Goal: Find specific page/section: Find specific page/section

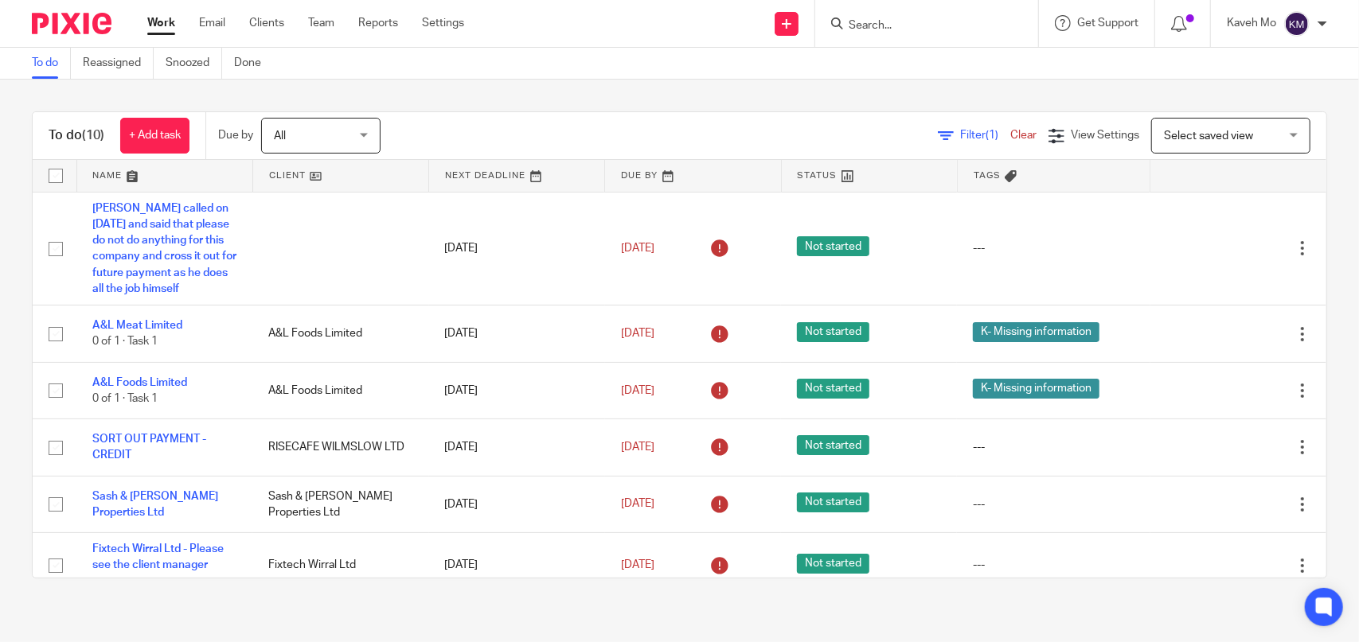
drag, startPoint x: 940, startPoint y: 28, endPoint x: 940, endPoint y: 19, distance: 8.8
click at [940, 26] on input "Search" at bounding box center [918, 26] width 143 height 14
type input "chenari"
click button "submit" at bounding box center [0, 0] width 0 height 0
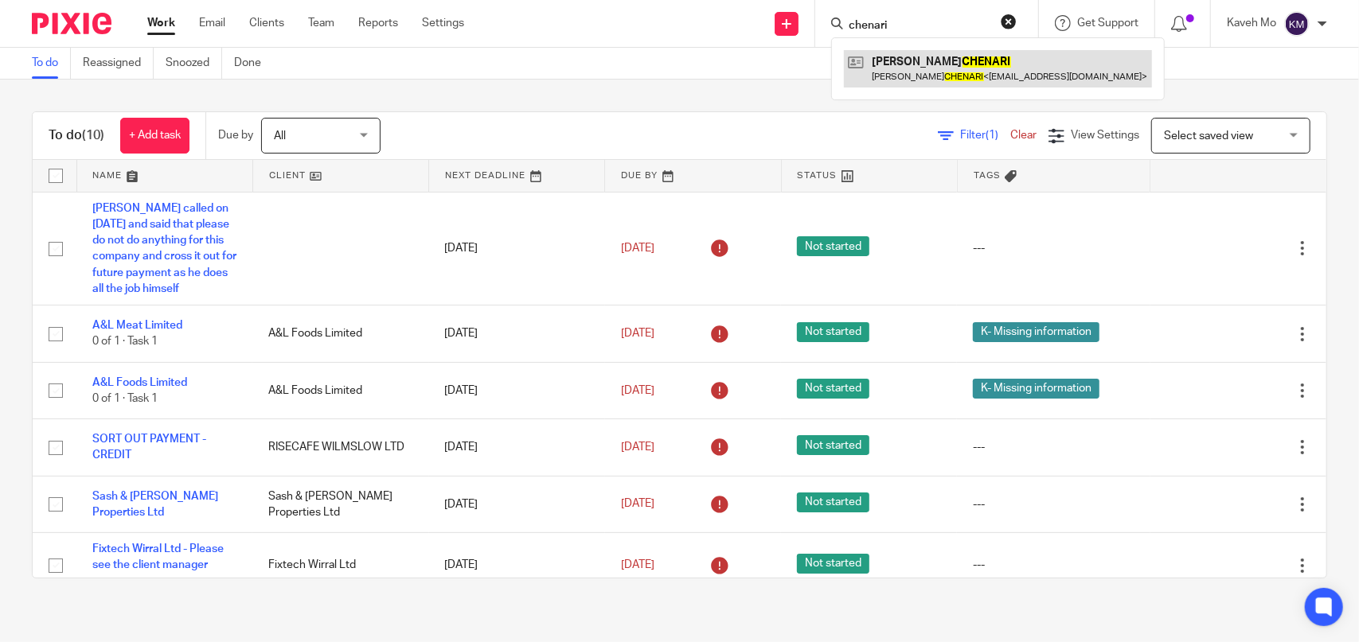
click at [955, 72] on link at bounding box center [998, 68] width 308 height 37
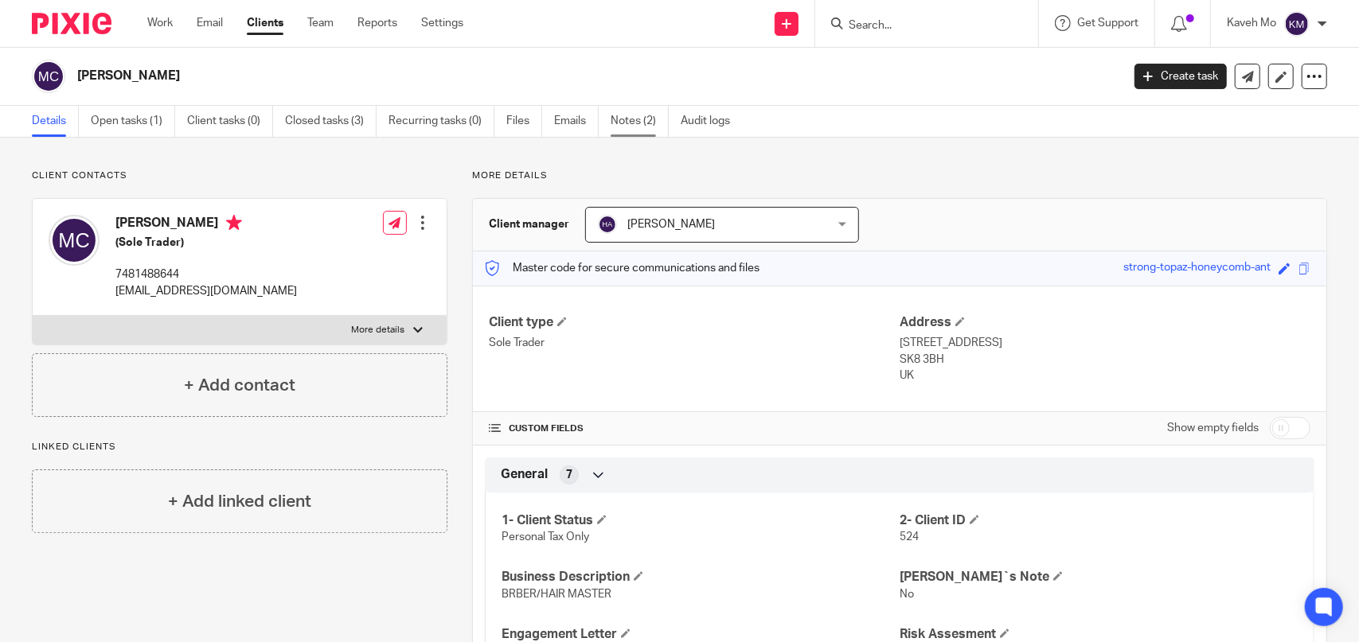
click at [633, 123] on link "Notes (2)" at bounding box center [640, 121] width 58 height 31
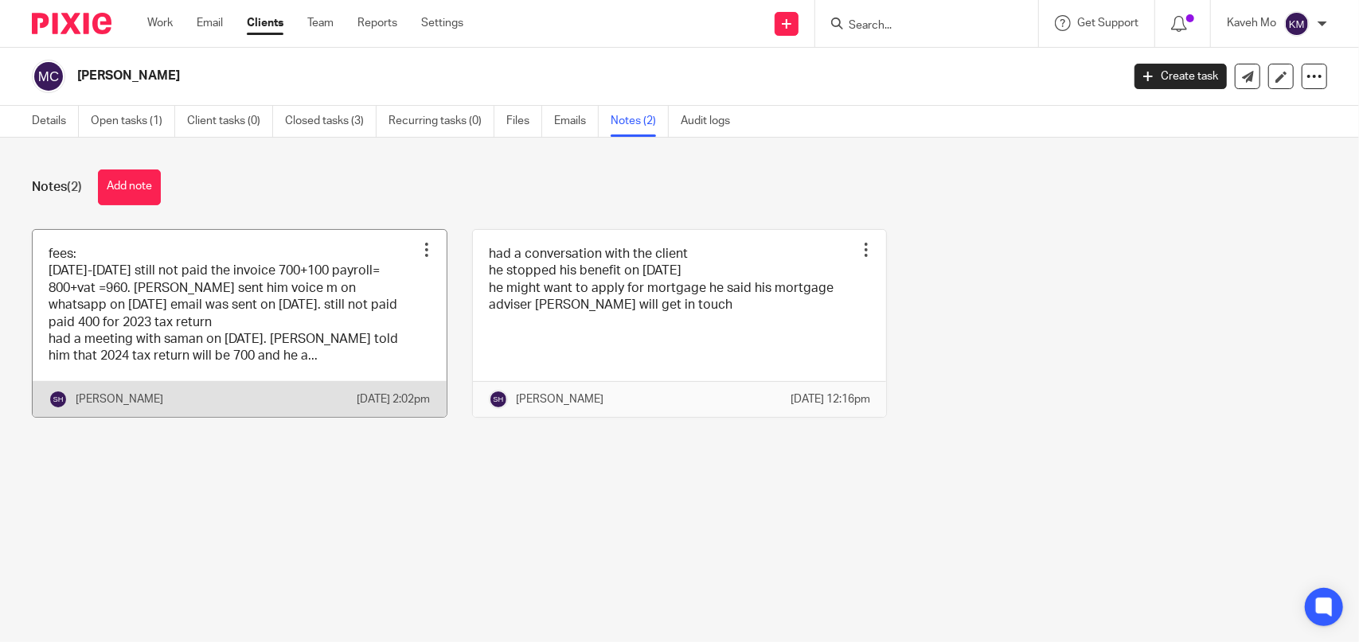
click at [266, 337] on link at bounding box center [240, 323] width 414 height 187
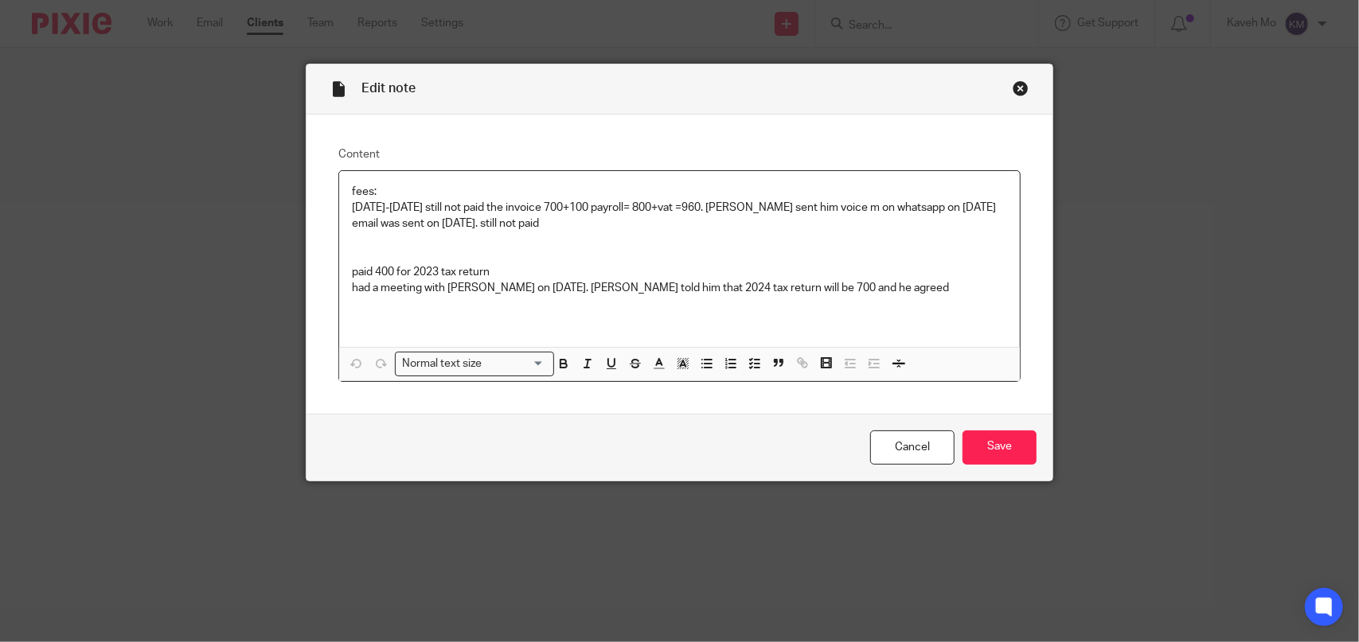
click at [1013, 90] on div "Close this dialog window" at bounding box center [1021, 88] width 16 height 16
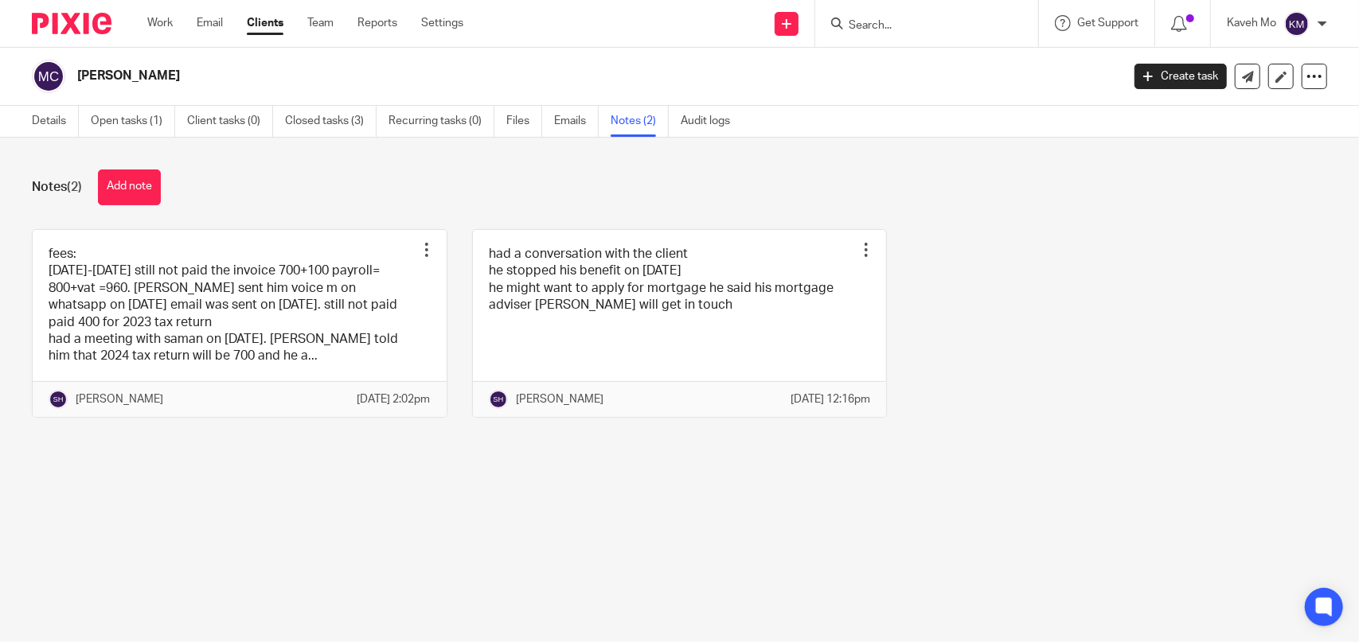
click at [894, 23] on input "Search" at bounding box center [918, 26] width 143 height 14
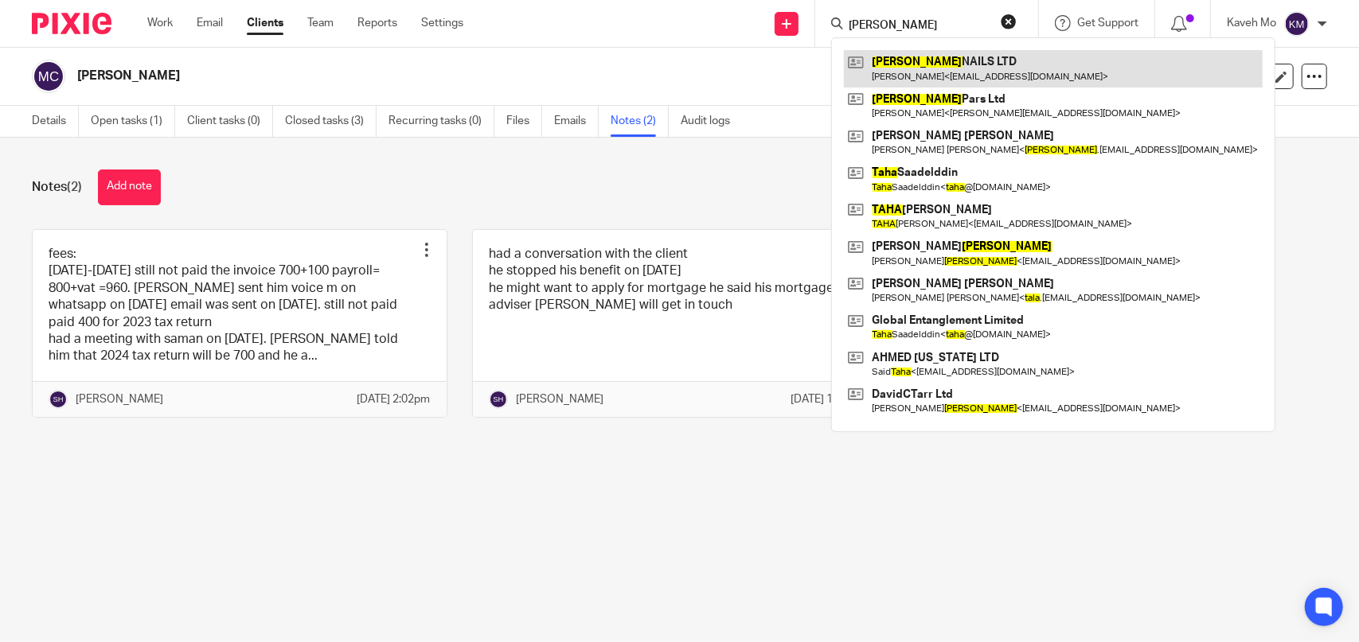
type input "tara"
click at [922, 66] on link at bounding box center [1053, 68] width 419 height 37
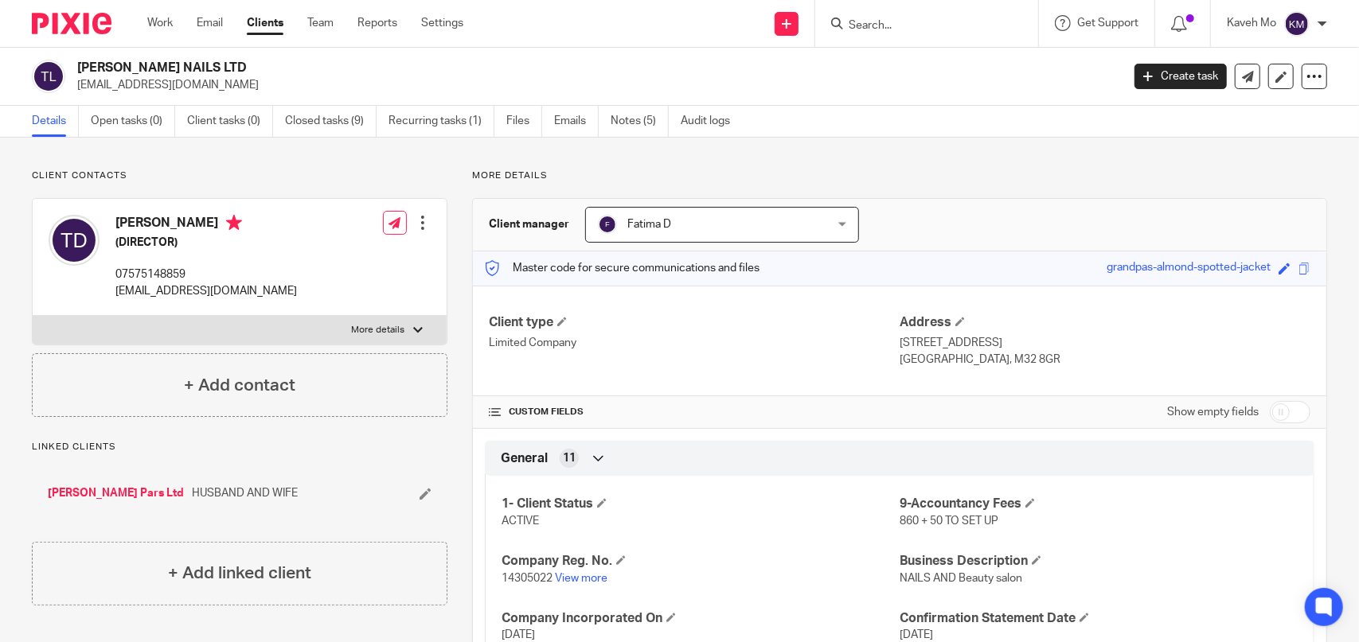
scroll to position [159, 0]
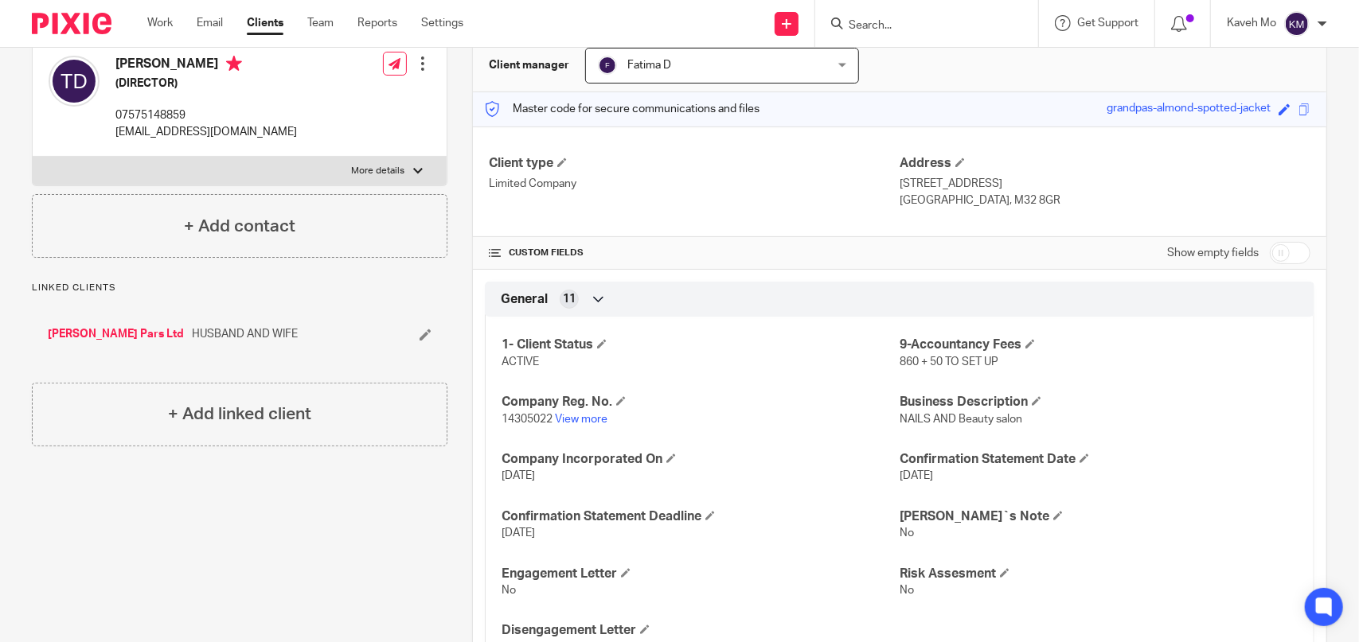
click at [581, 424] on p "14305022 View more" at bounding box center [700, 420] width 398 height 16
click at [580, 419] on link "View more" at bounding box center [581, 419] width 53 height 11
click at [919, 29] on input "Search" at bounding box center [918, 26] width 143 height 14
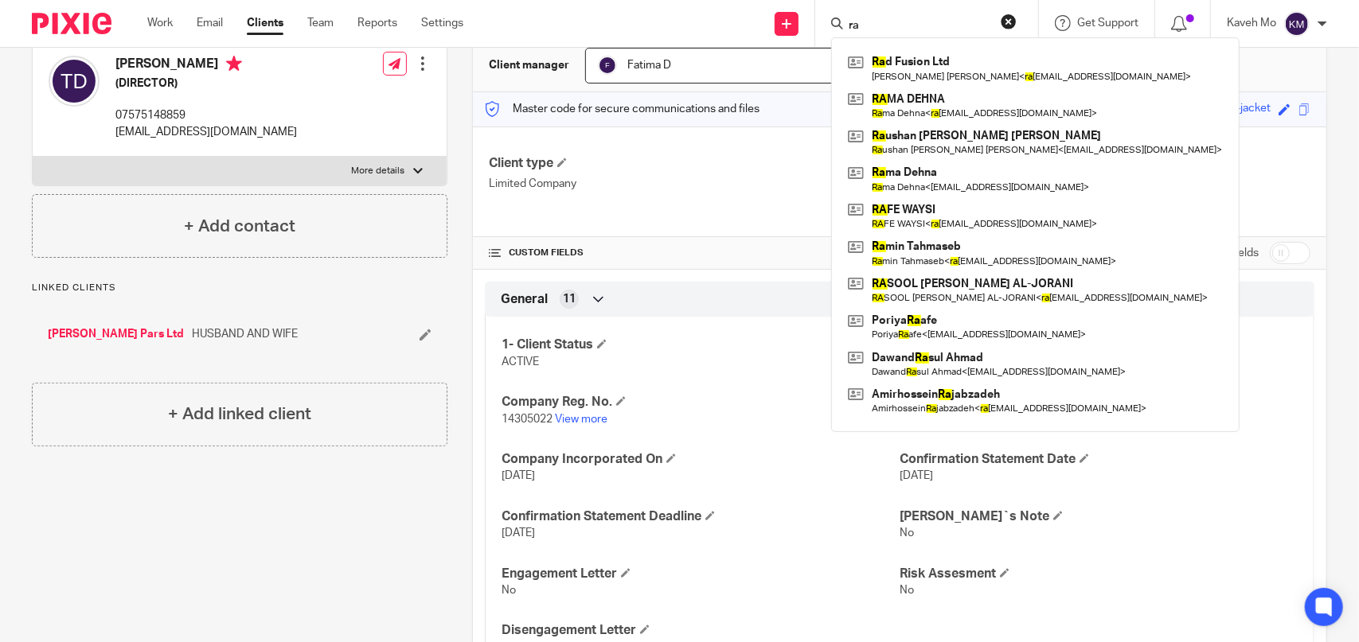
type input "r"
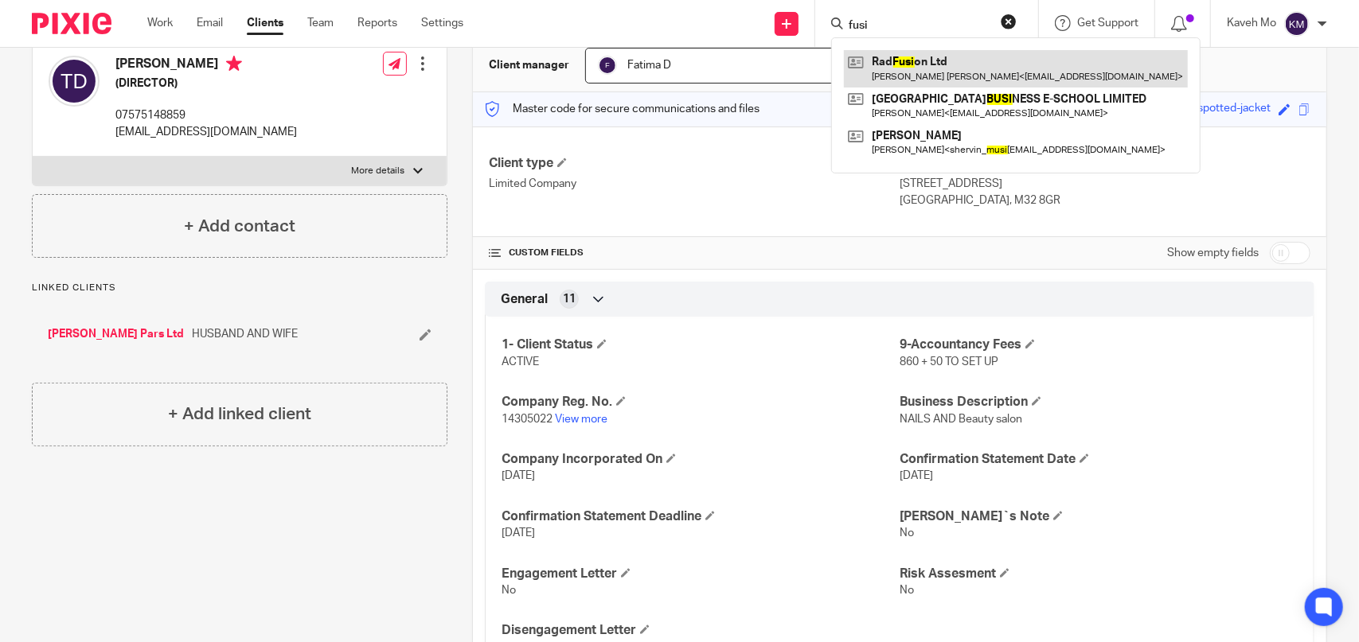
type input "fusi"
click at [927, 72] on link at bounding box center [1016, 68] width 344 height 37
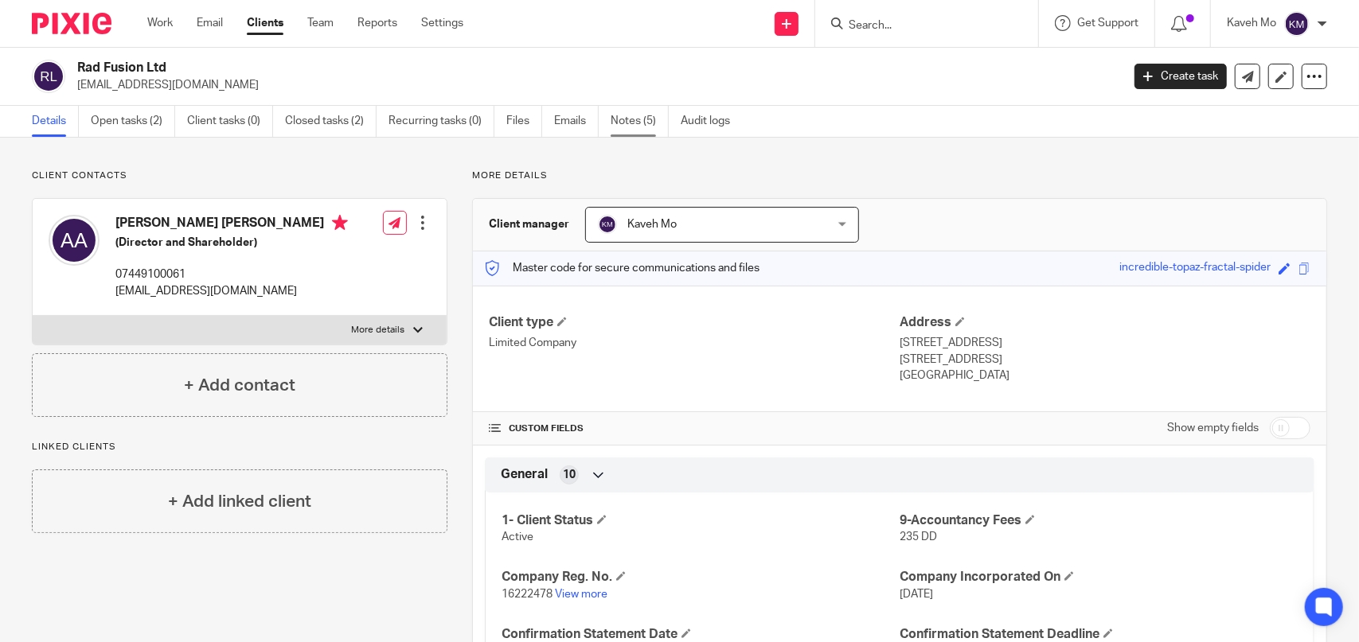
click at [632, 124] on link "Notes (5)" at bounding box center [640, 121] width 58 height 31
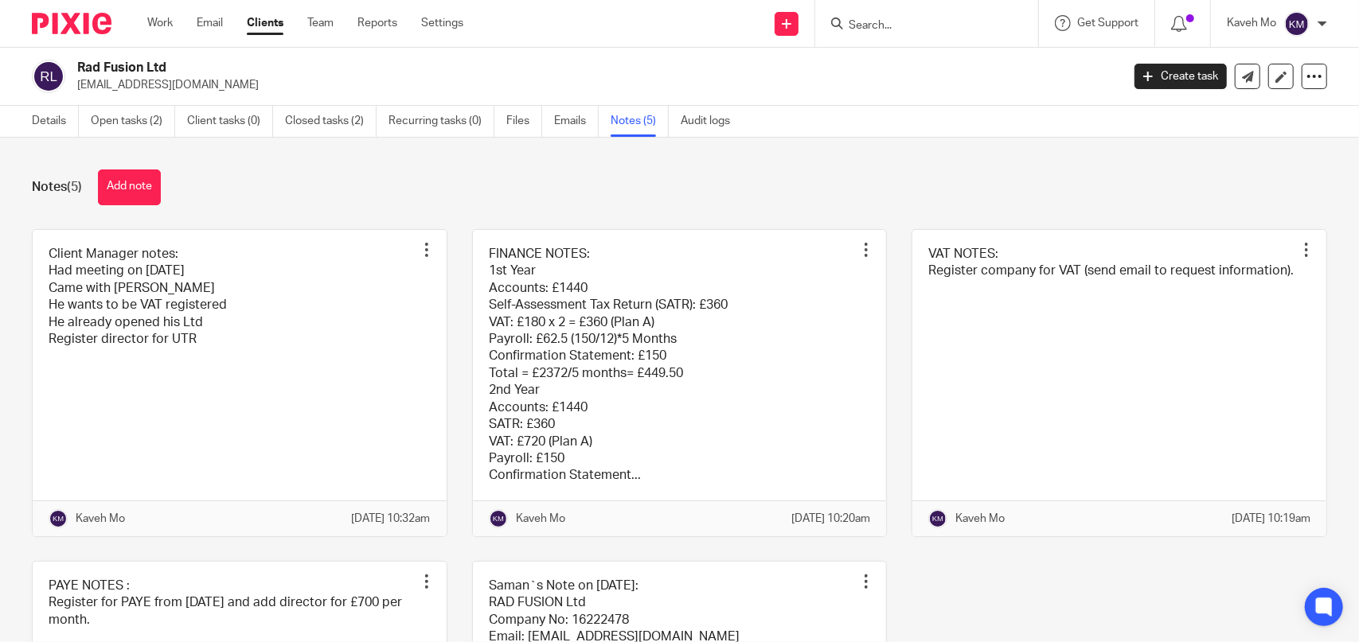
click at [351, 209] on div "Notes (5) Add note Client Manager notes: Had meeting on 8/9/25 Came with Masoud…" at bounding box center [679, 390] width 1359 height 505
click at [568, 208] on div "Notes (5) Add note Client Manager notes: Had meeting on 8/9/25 Came with Masoud…" at bounding box center [679, 390] width 1359 height 505
click at [50, 120] on link "Details" at bounding box center [55, 121] width 47 height 31
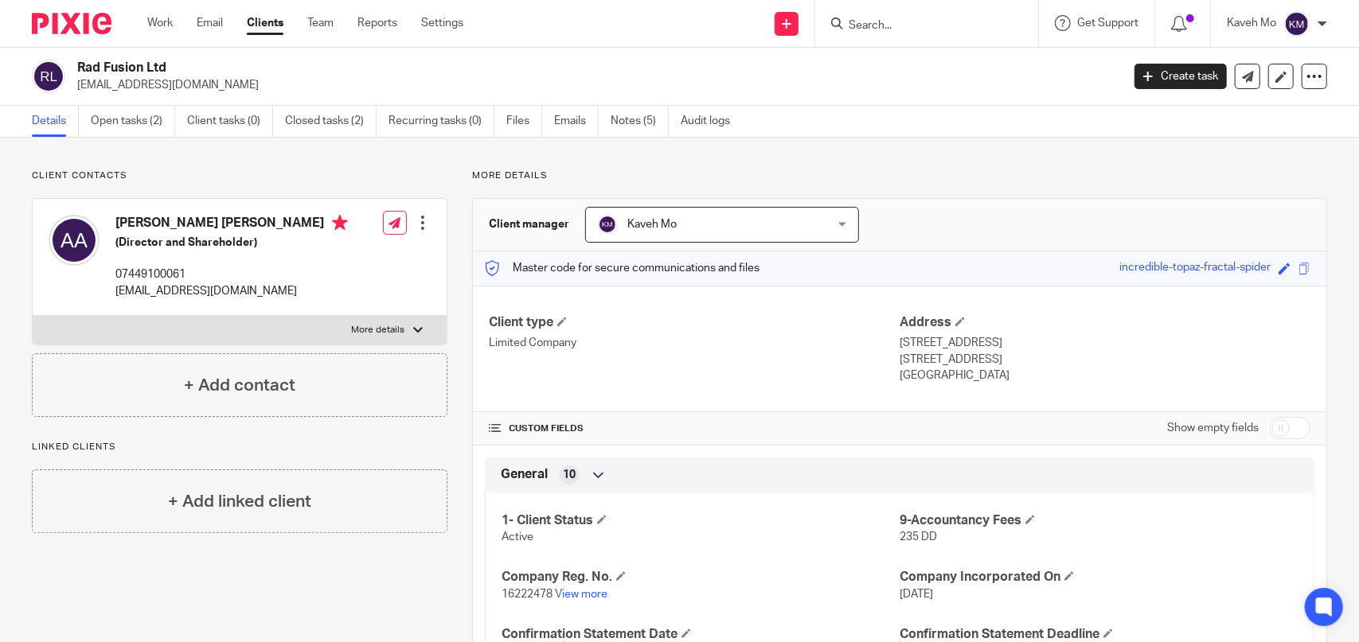
click at [921, 25] on input "Search" at bounding box center [918, 26] width 143 height 14
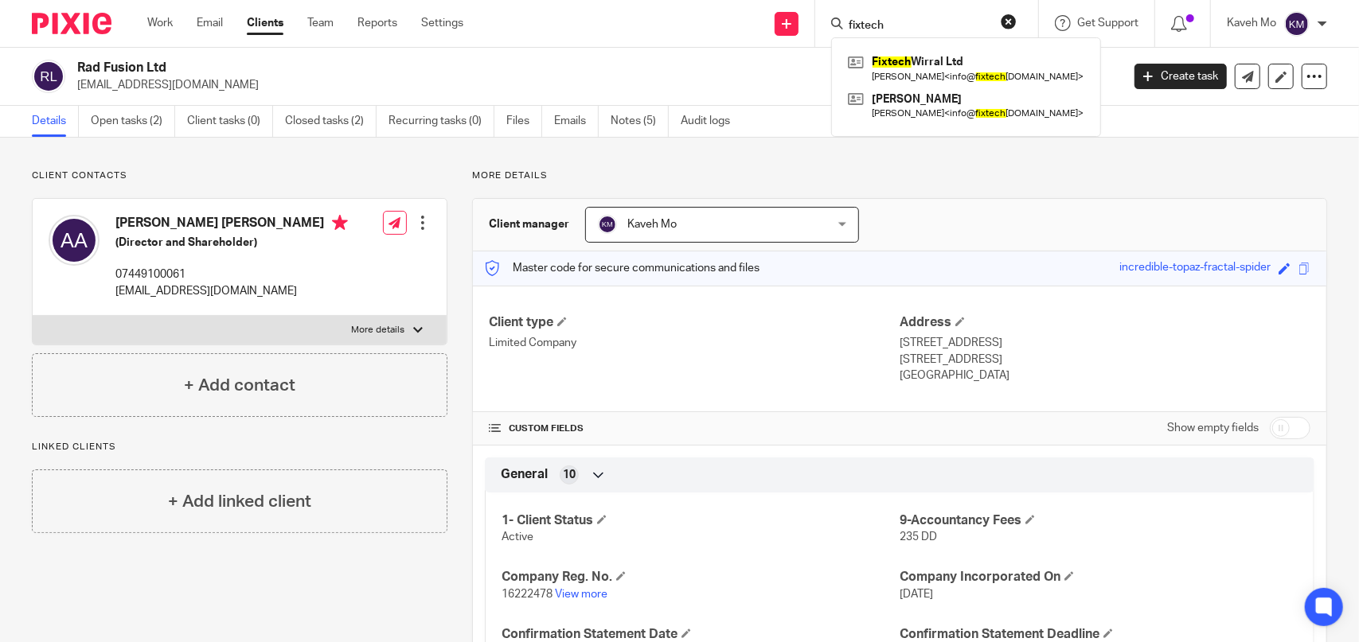
type input "fixtech"
click at [915, 49] on div "Fixtech Wirral Ltd [PERSON_NAME] < info@ fixtech [DOMAIN_NAME] > [PERSON_NAME] …" at bounding box center [966, 87] width 270 height 100
click at [907, 72] on link at bounding box center [966, 68] width 244 height 37
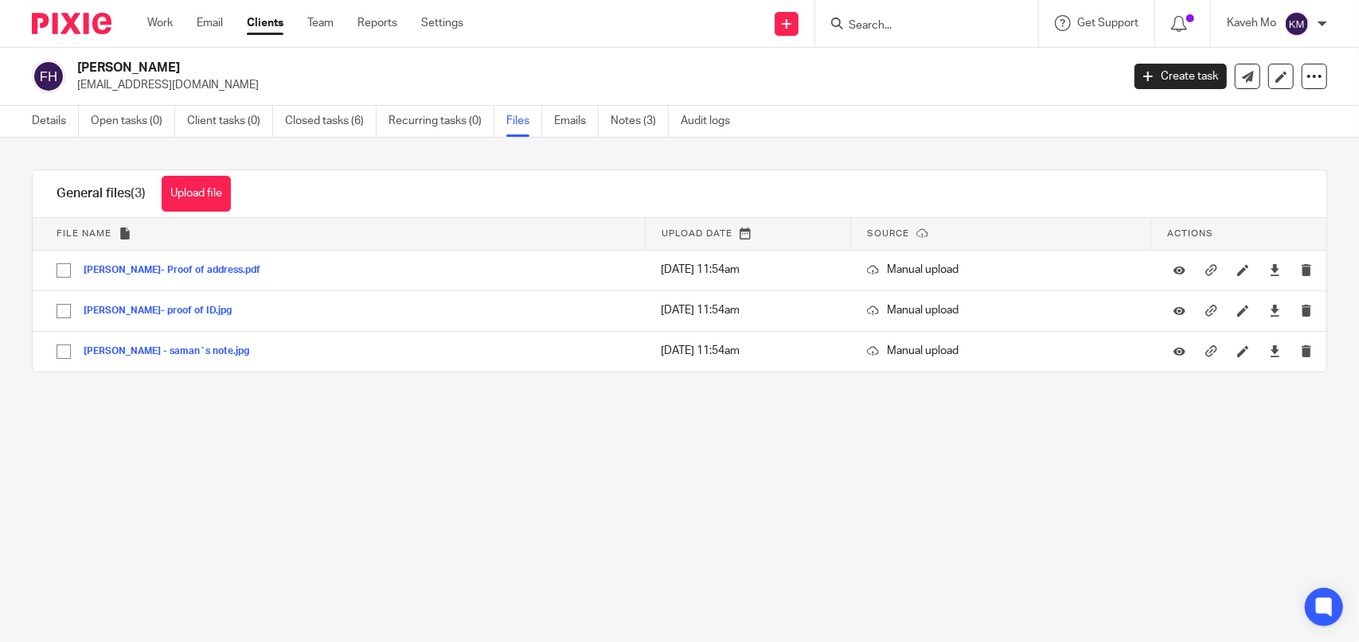
click at [907, 33] on form at bounding box center [932, 24] width 170 height 20
click at [898, 31] on input "Search" at bounding box center [918, 26] width 143 height 14
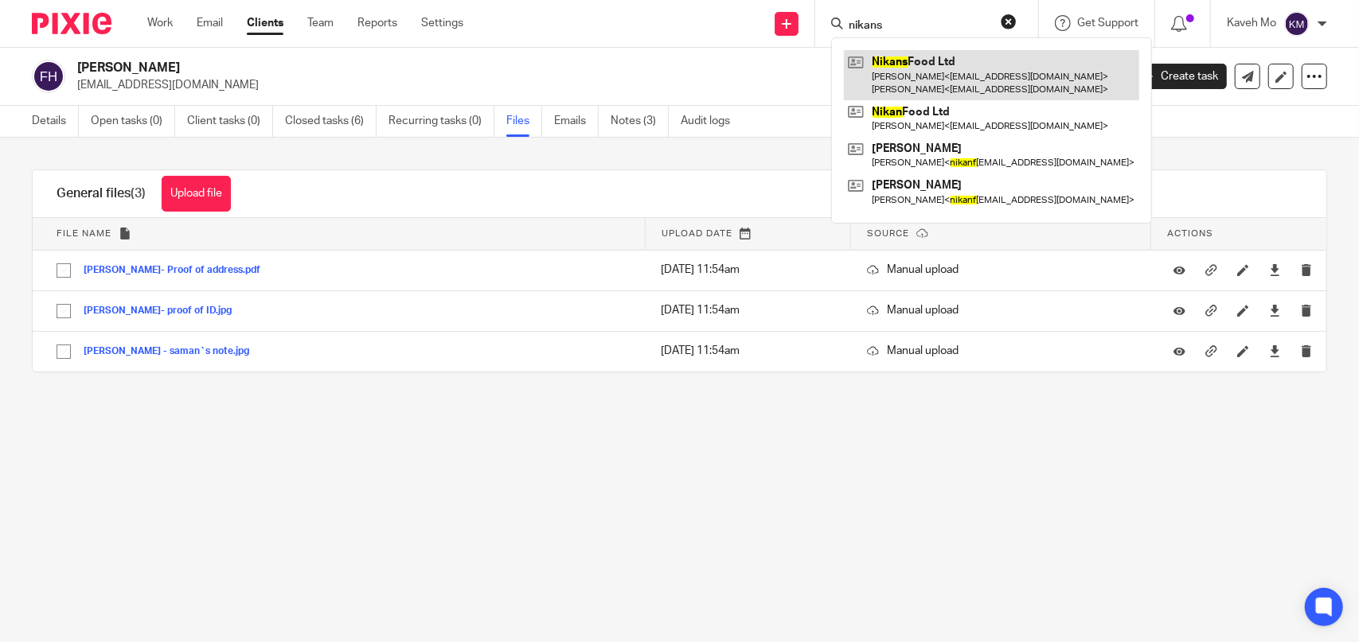
type input "nikans"
click at [933, 82] on link at bounding box center [991, 74] width 295 height 49
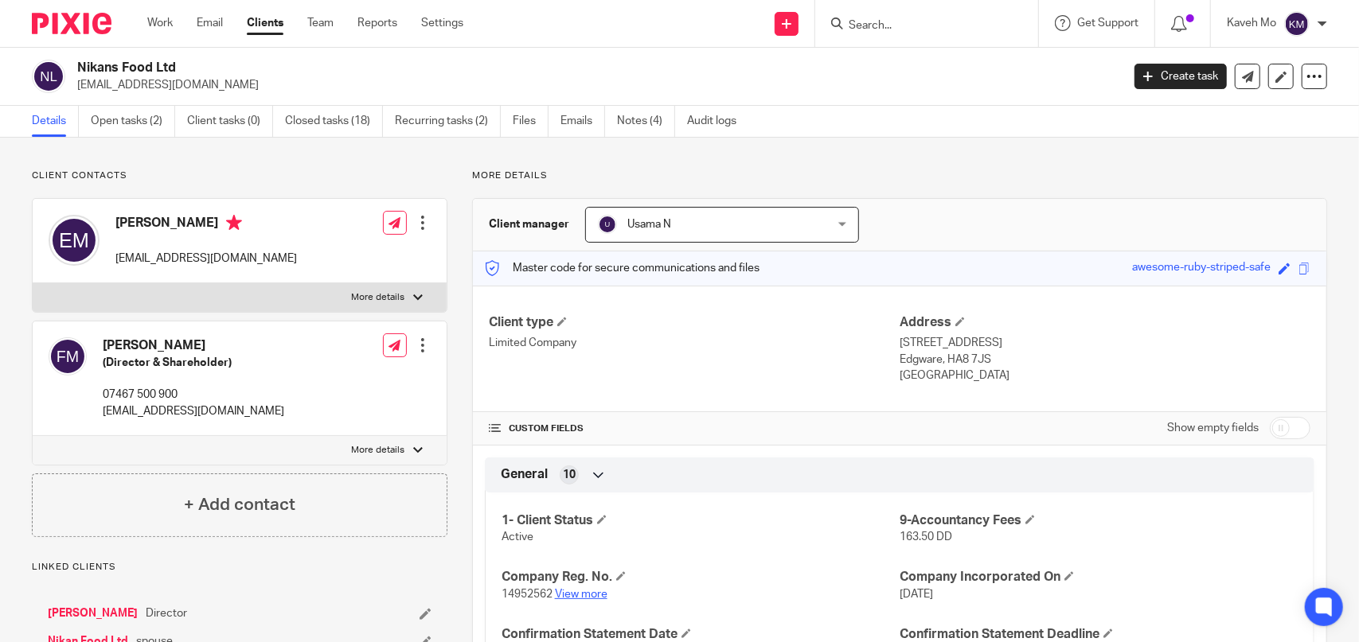
click at [576, 597] on link "View more" at bounding box center [581, 594] width 53 height 11
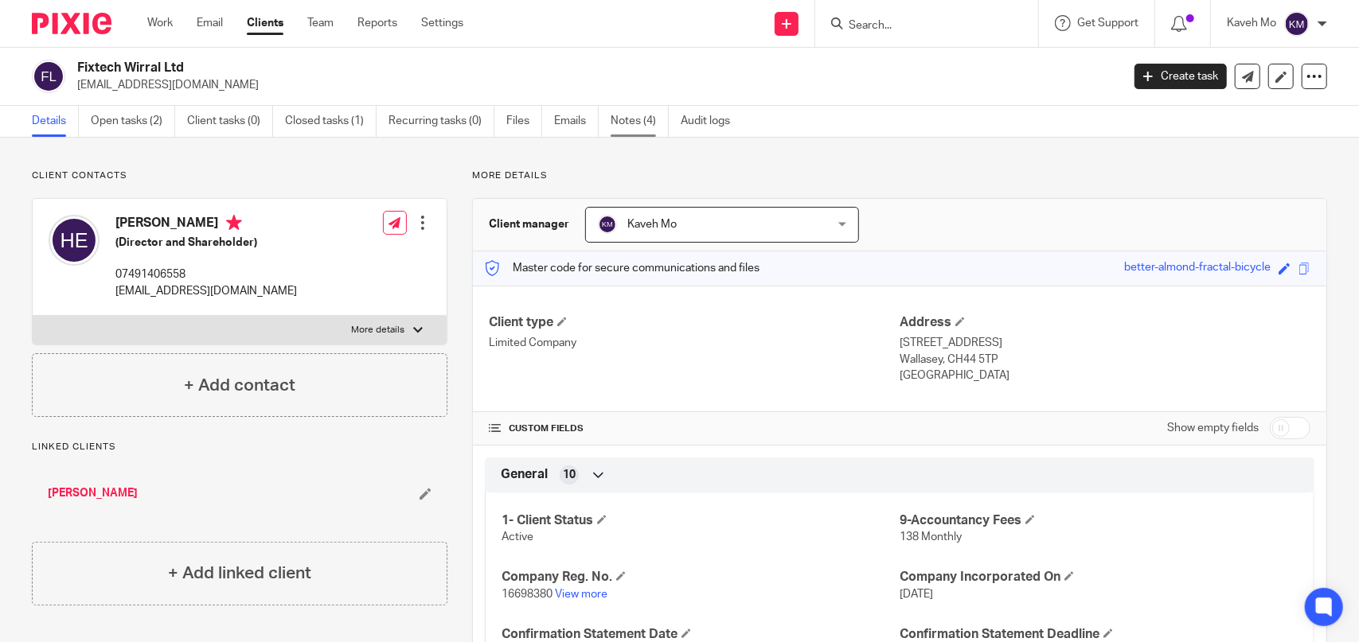
click at [634, 126] on link "Notes (4)" at bounding box center [640, 121] width 58 height 31
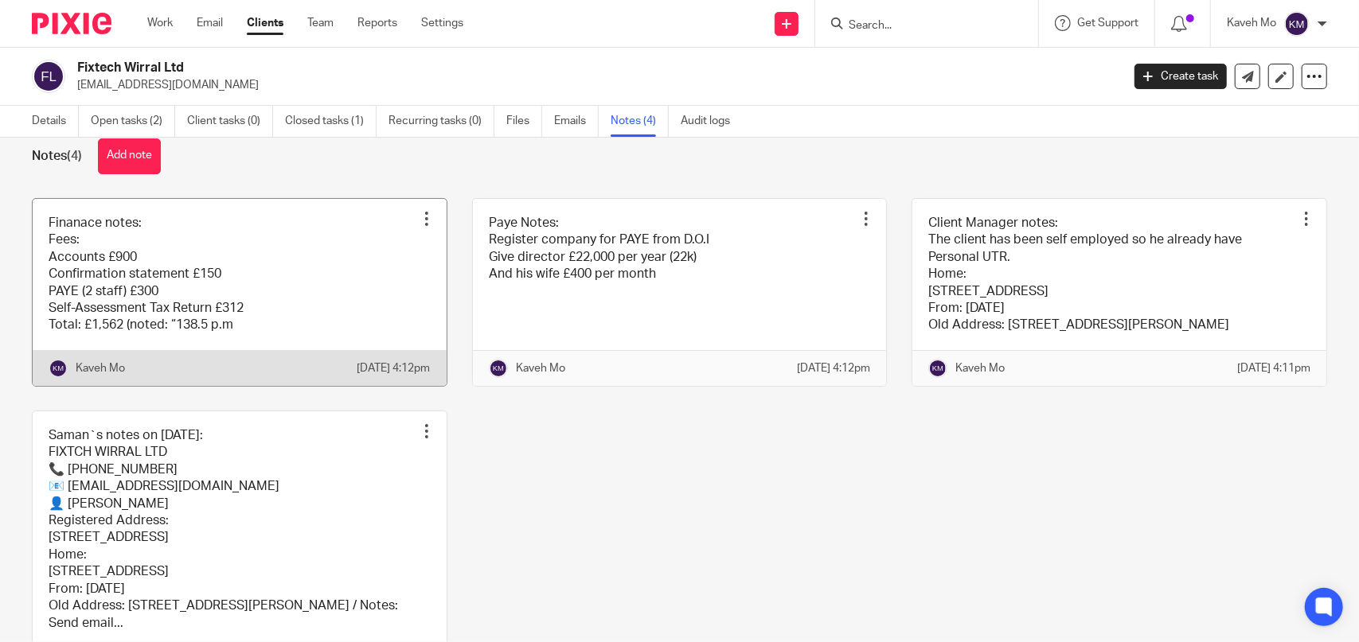
scroll to position [80, 0]
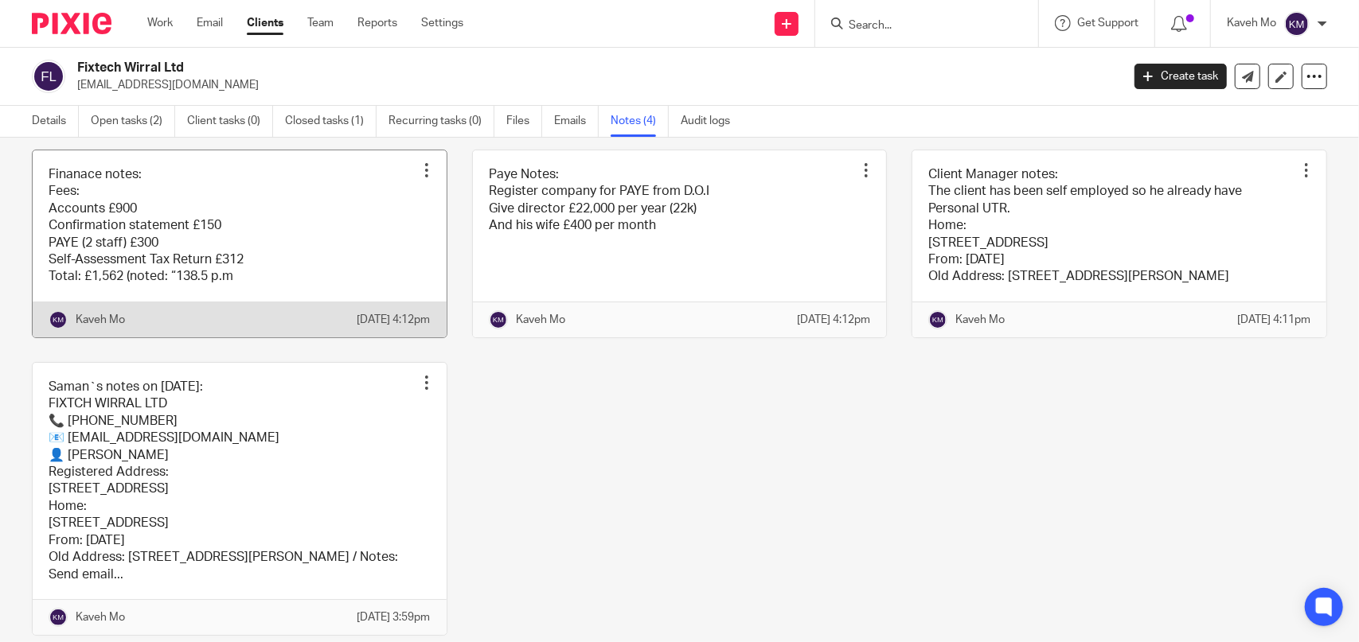
click at [188, 244] on link at bounding box center [240, 243] width 414 height 187
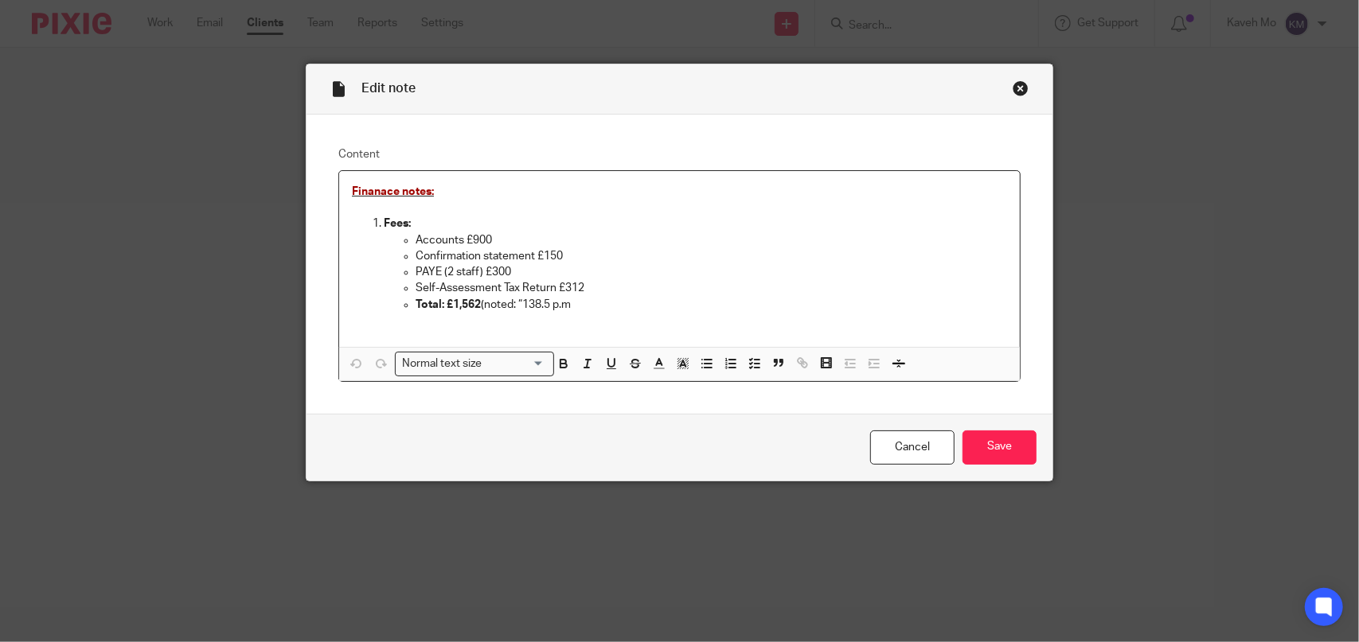
click at [1014, 82] on div "Close this dialog window" at bounding box center [1021, 88] width 16 height 16
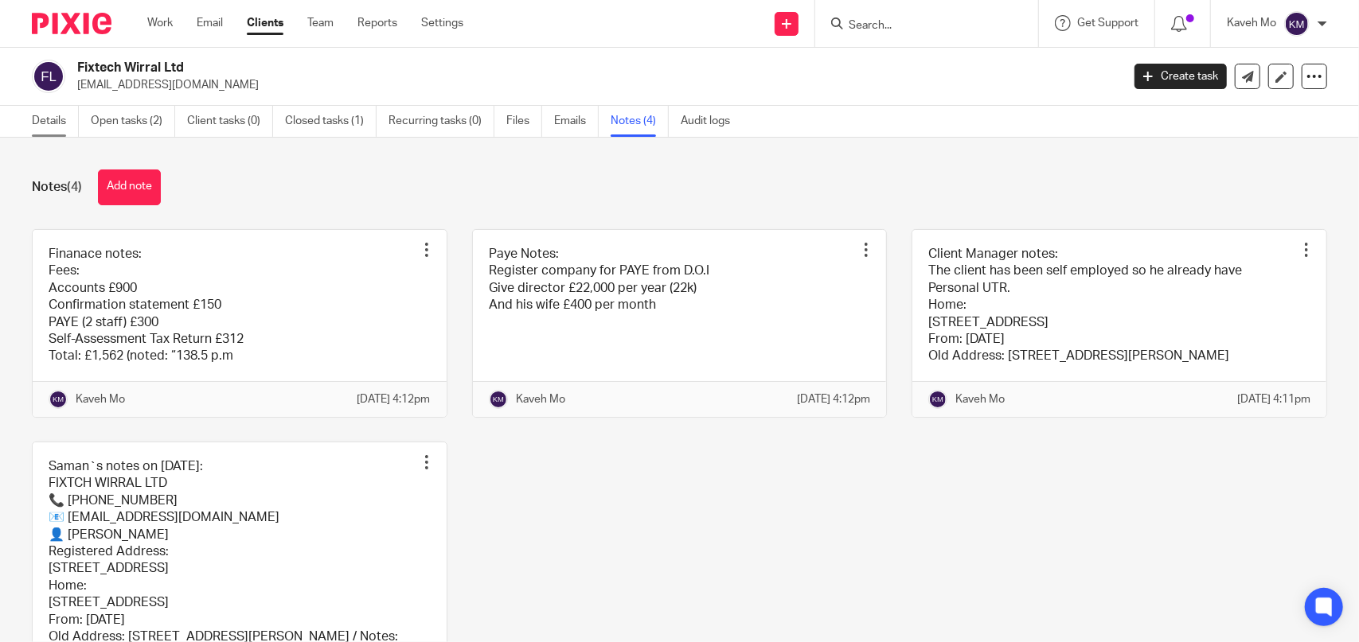
click at [50, 114] on link "Details" at bounding box center [55, 121] width 47 height 31
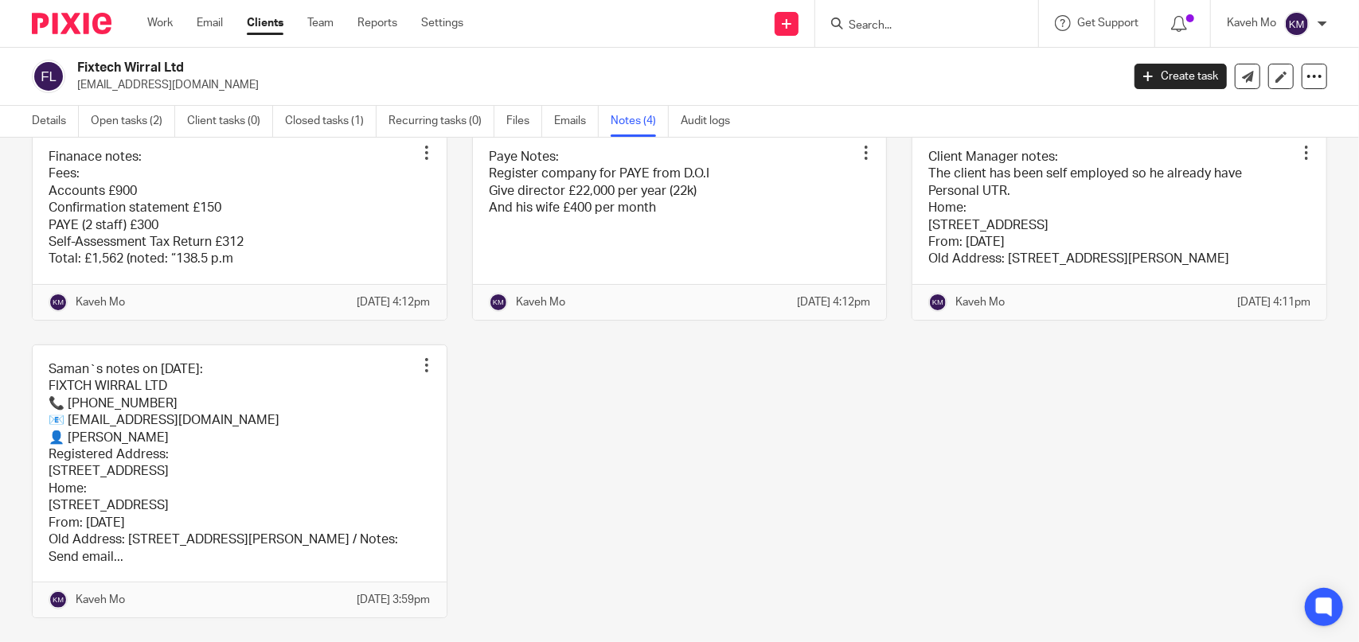
scroll to position [178, 0]
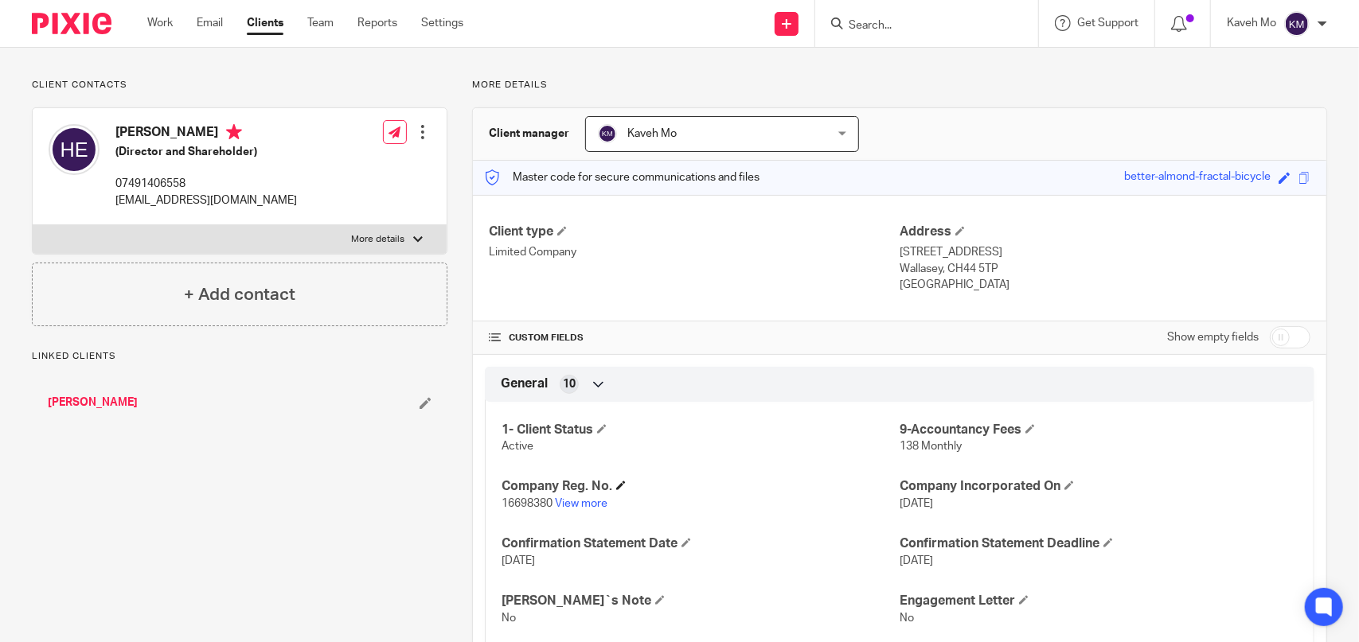
scroll to position [159, 0]
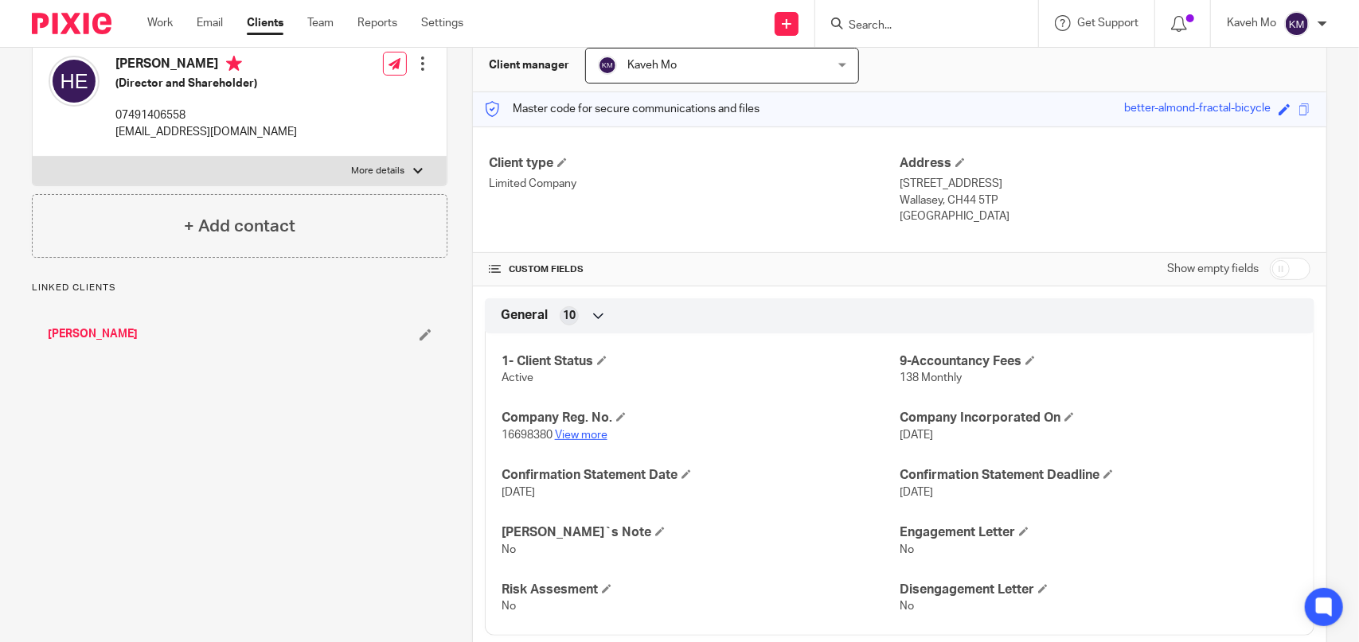
click at [590, 435] on link "View more" at bounding box center [581, 435] width 53 height 11
